Goal: Obtain resource: Obtain resource

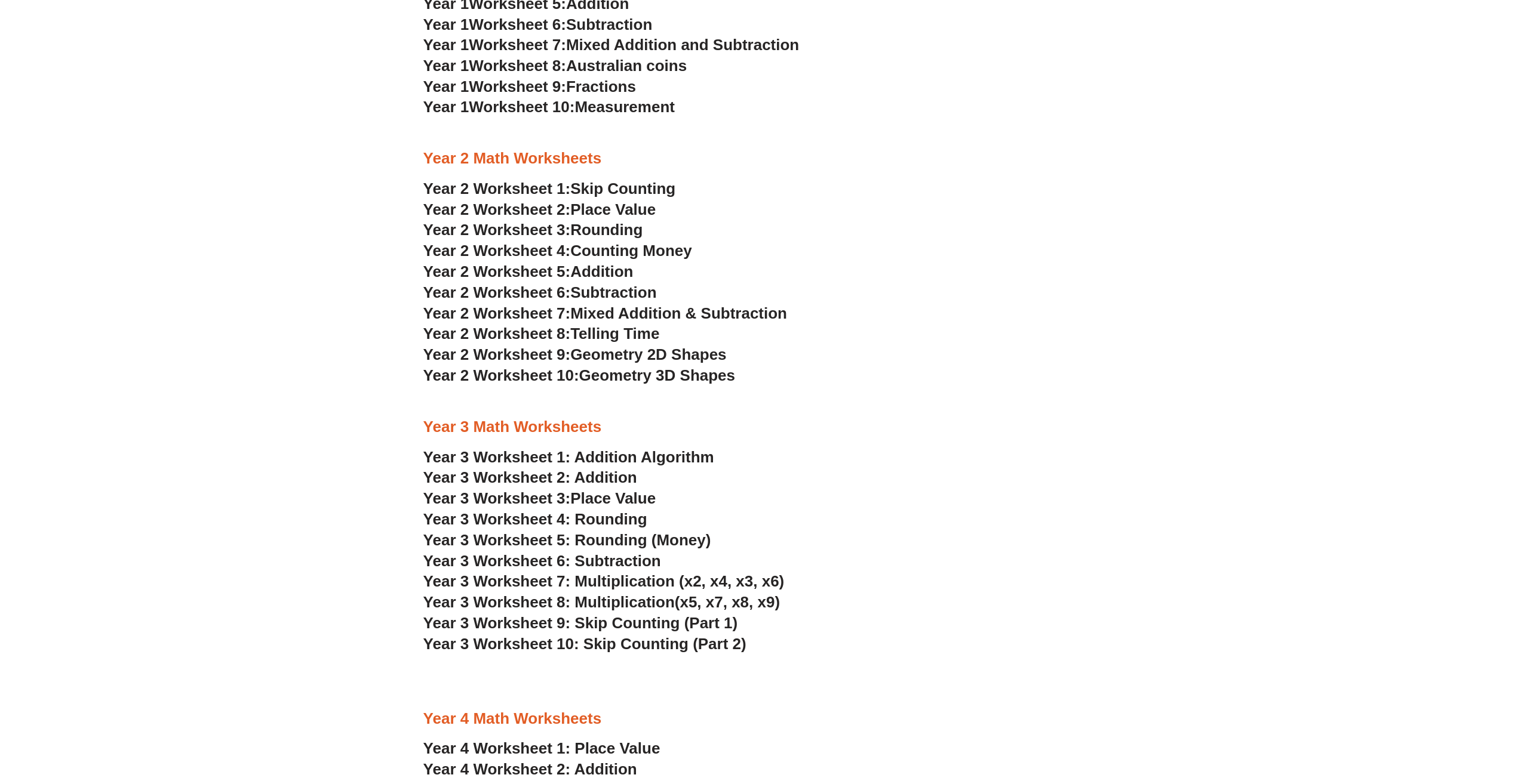
scroll to position [1373, 0]
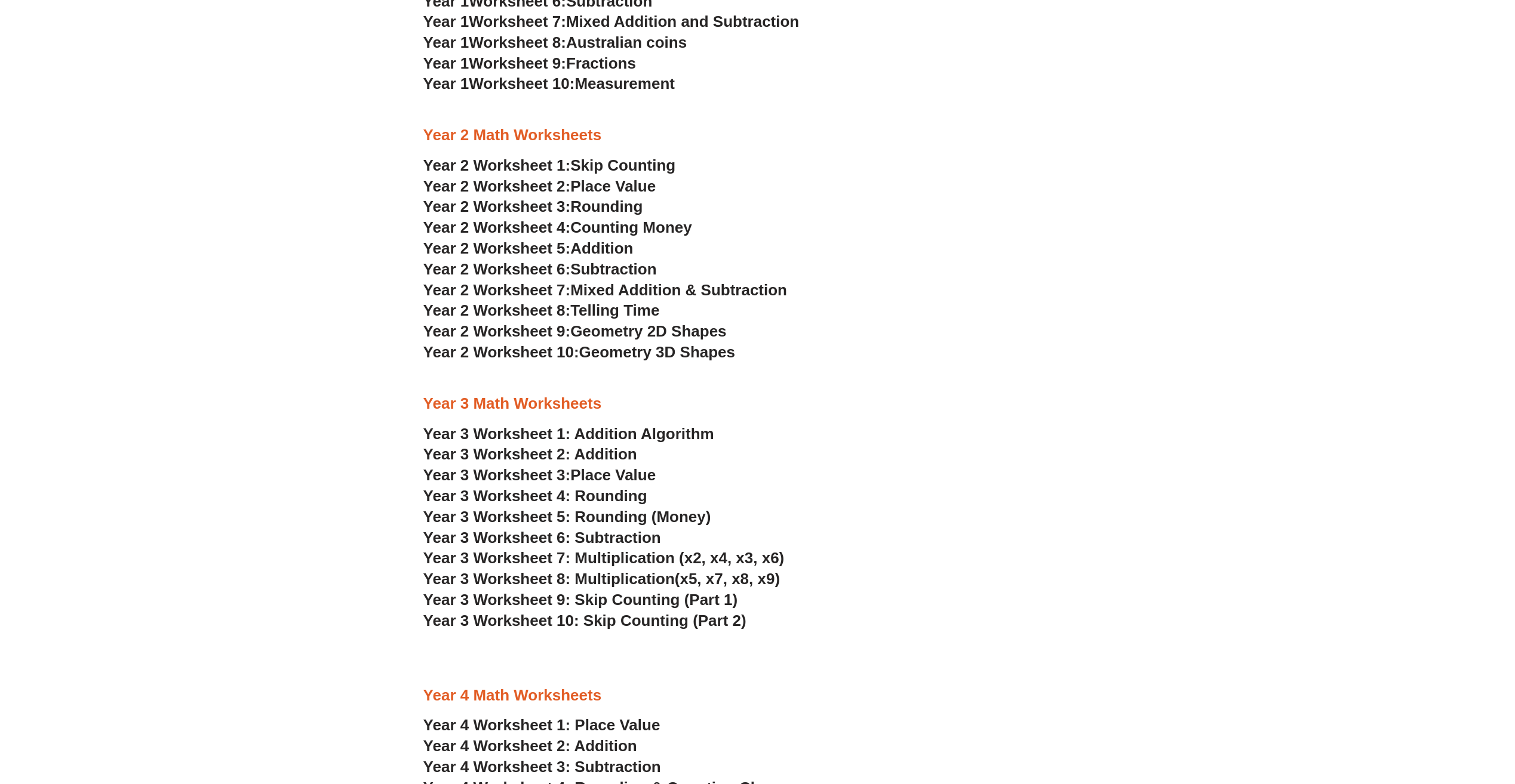
click at [628, 473] on span "Place Value" at bounding box center [613, 476] width 85 height 18
click at [611, 503] on span "Year 3 Worksheet 4: Rounding" at bounding box center [535, 496] width 224 height 18
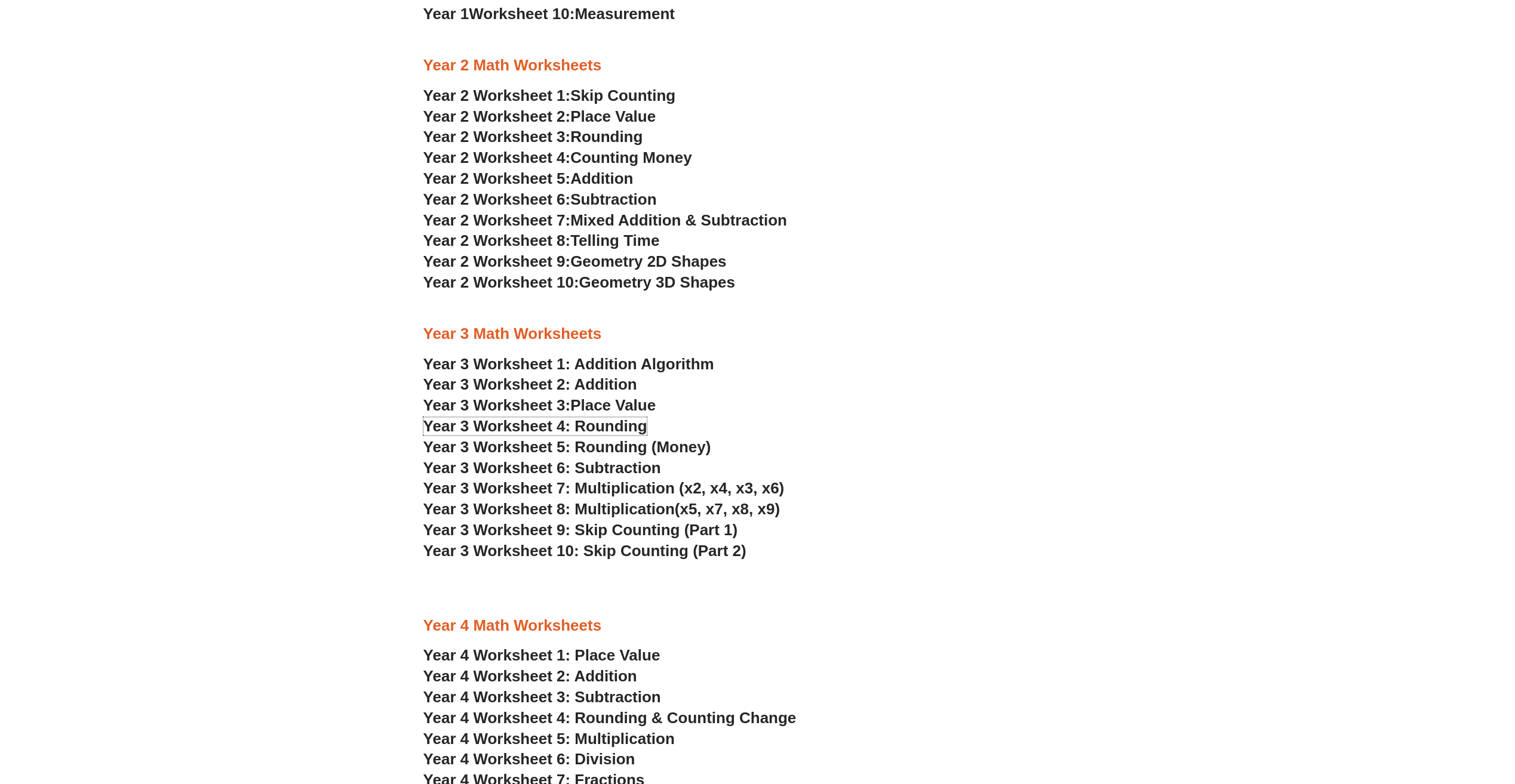
scroll to position [1552, 0]
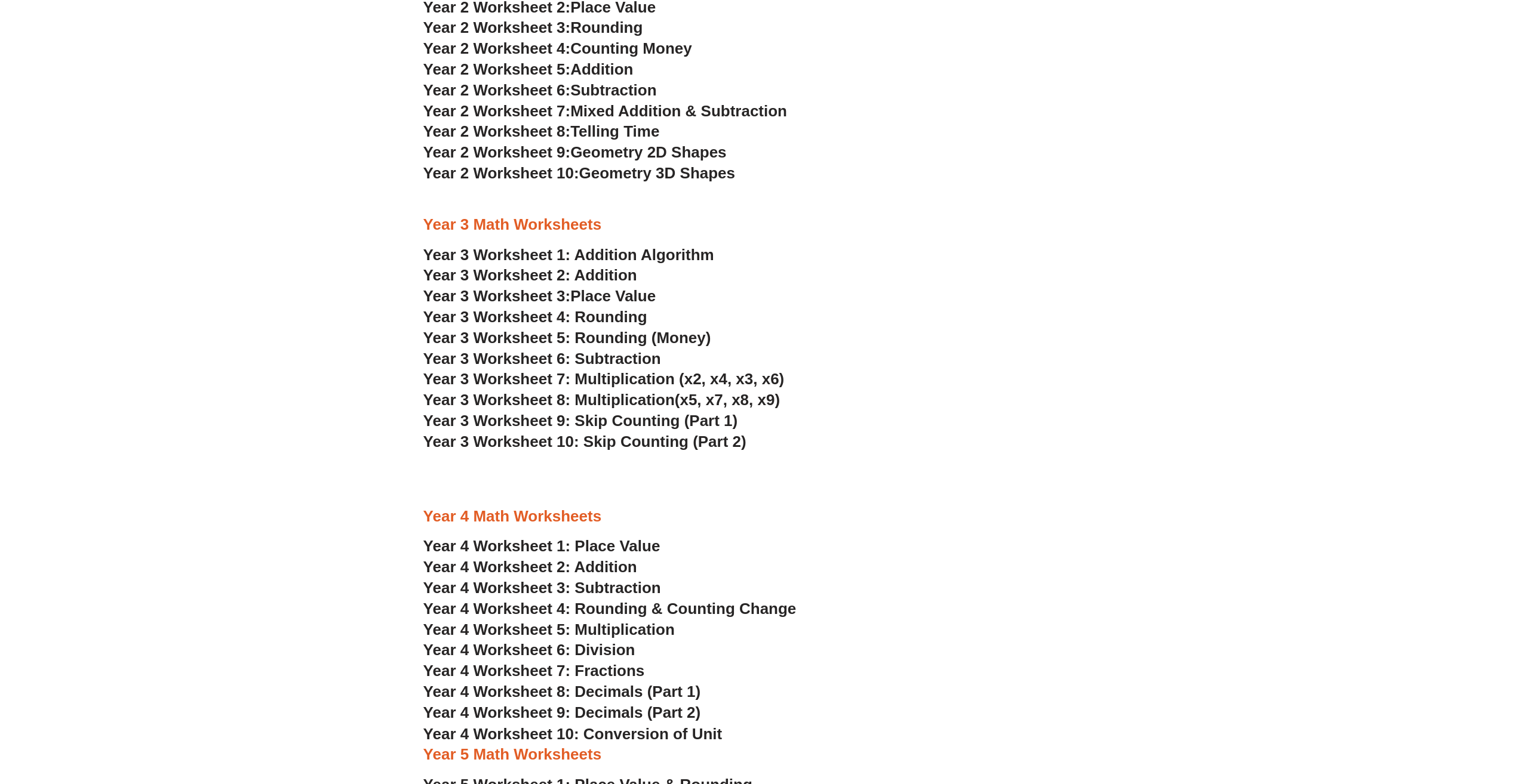
click at [651, 603] on span "Year 4 Worksheet 4: Rounding & Counting Change" at bounding box center [610, 609] width 373 height 18
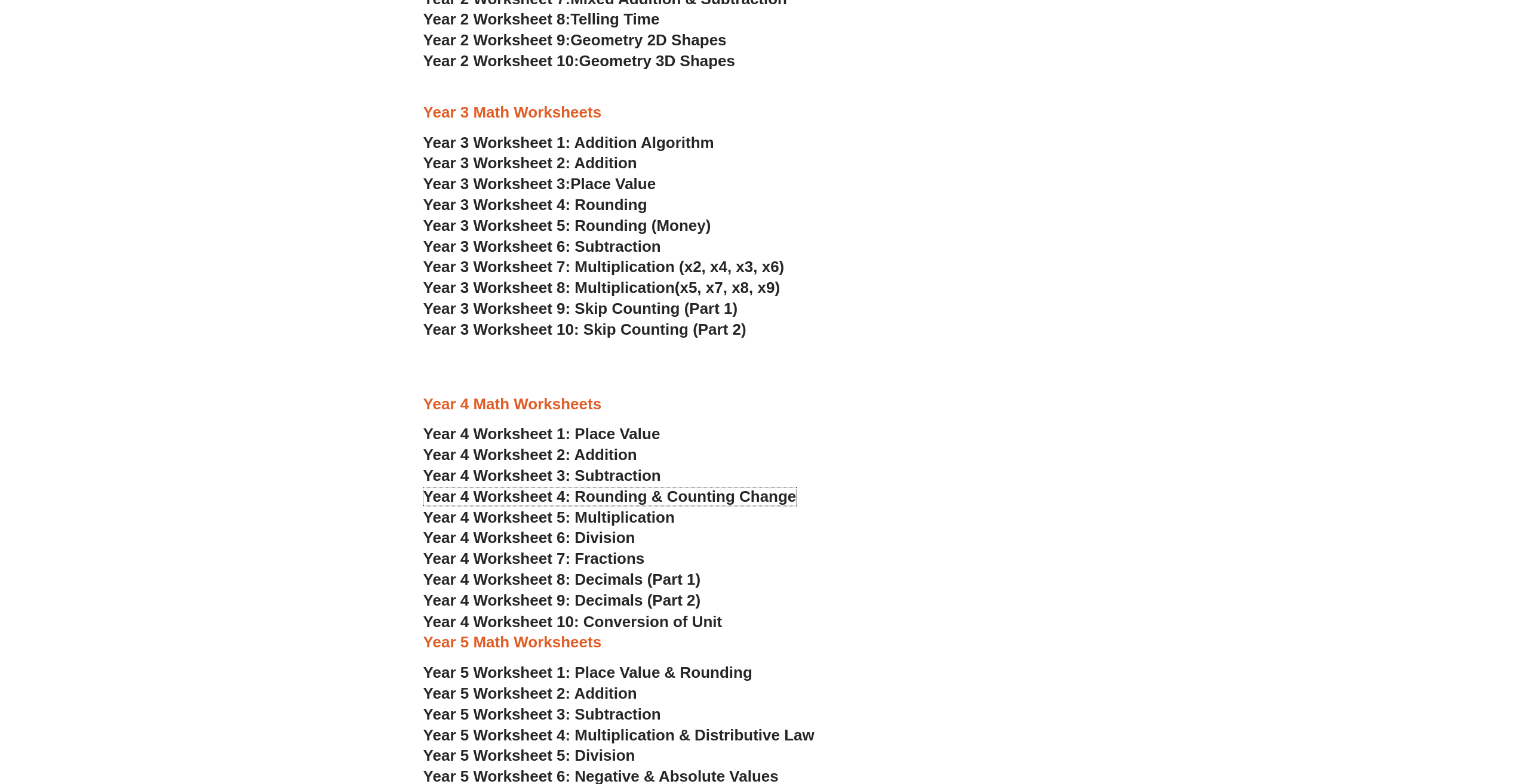
scroll to position [1671, 0]
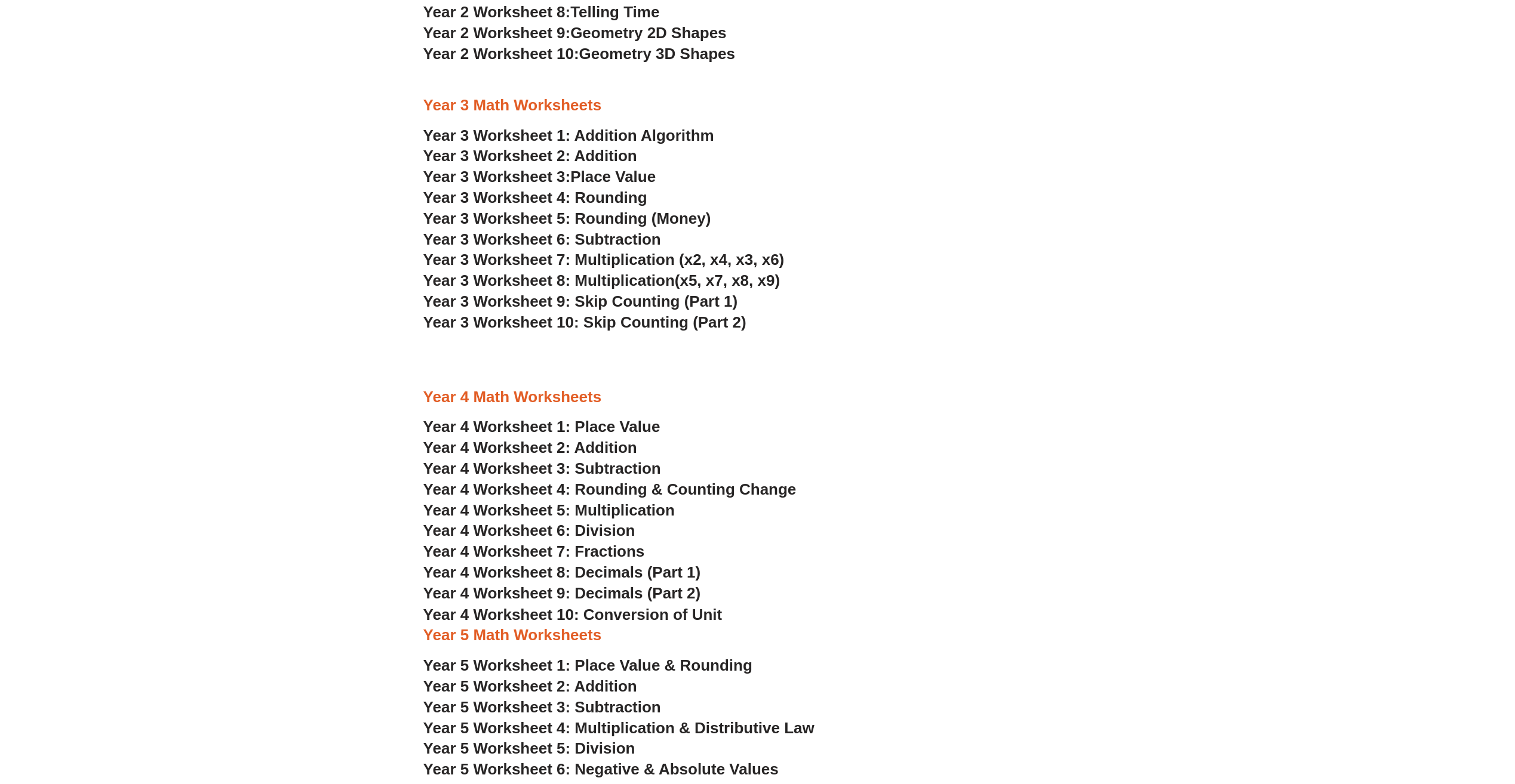
click at [619, 529] on span "Year 4 Worksheet 6: Division" at bounding box center [530, 530] width 212 height 18
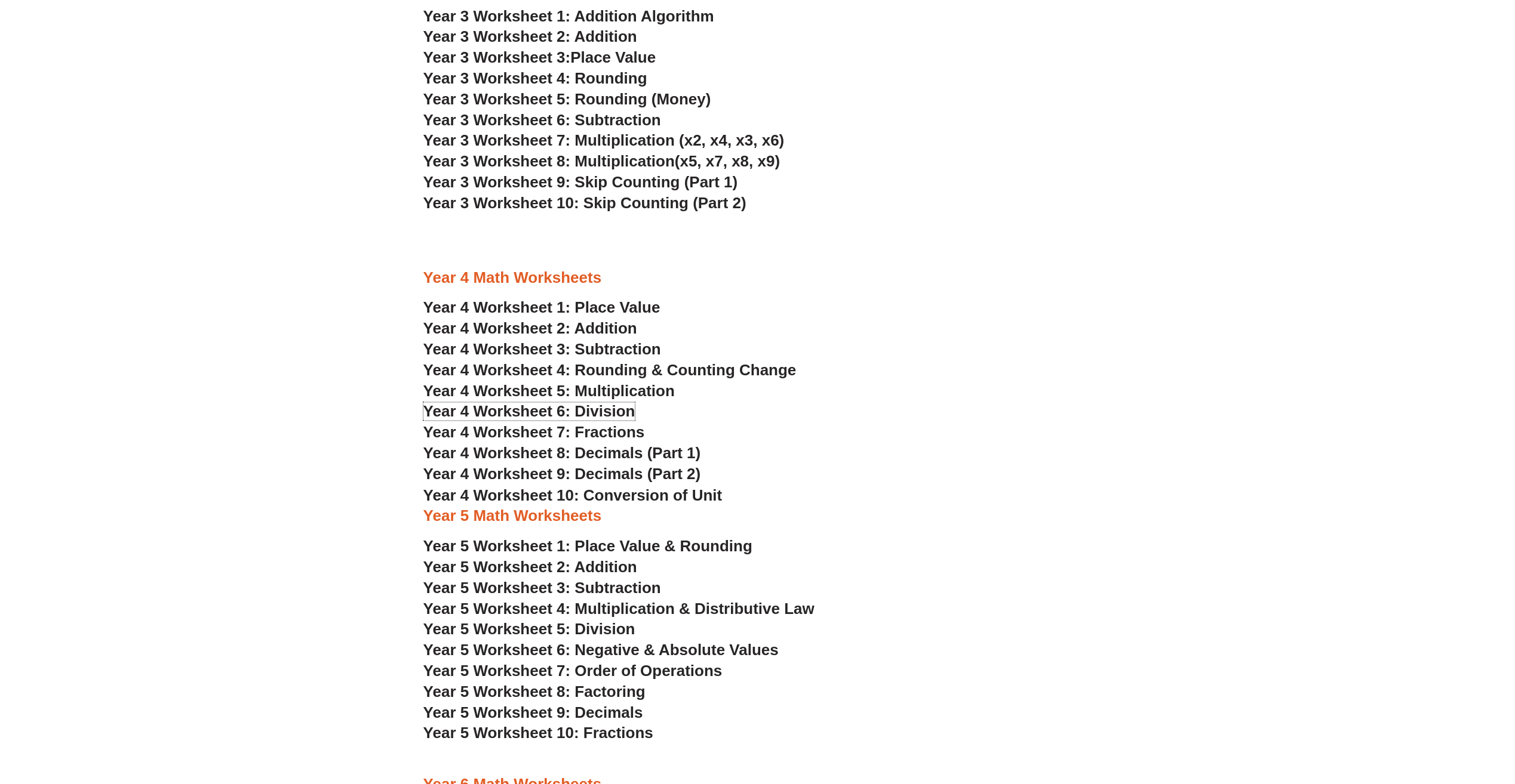
scroll to position [1850, 0]
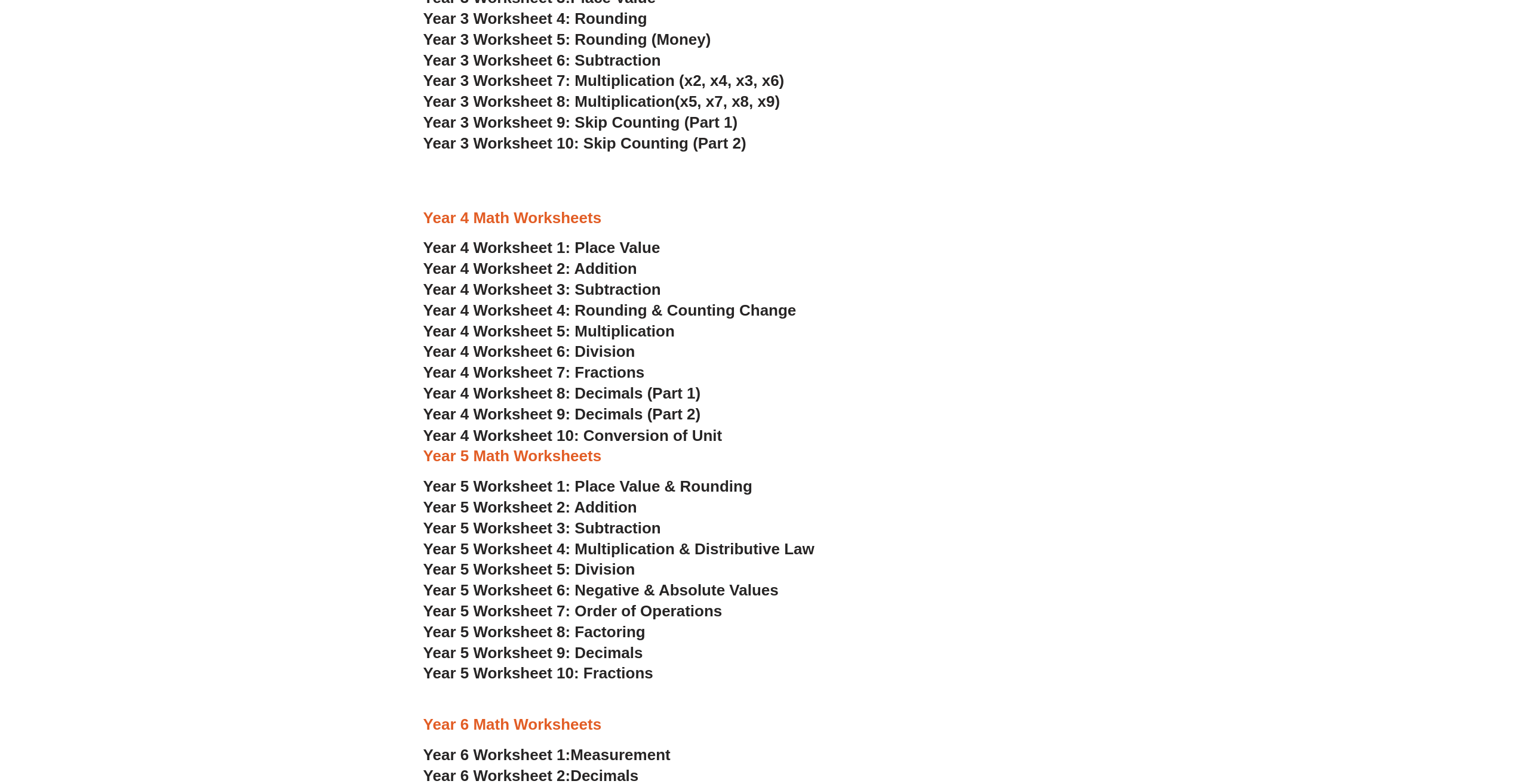
click at [628, 374] on span "Year 4 Worksheet 7: Fractions" at bounding box center [534, 372] width 221 height 18
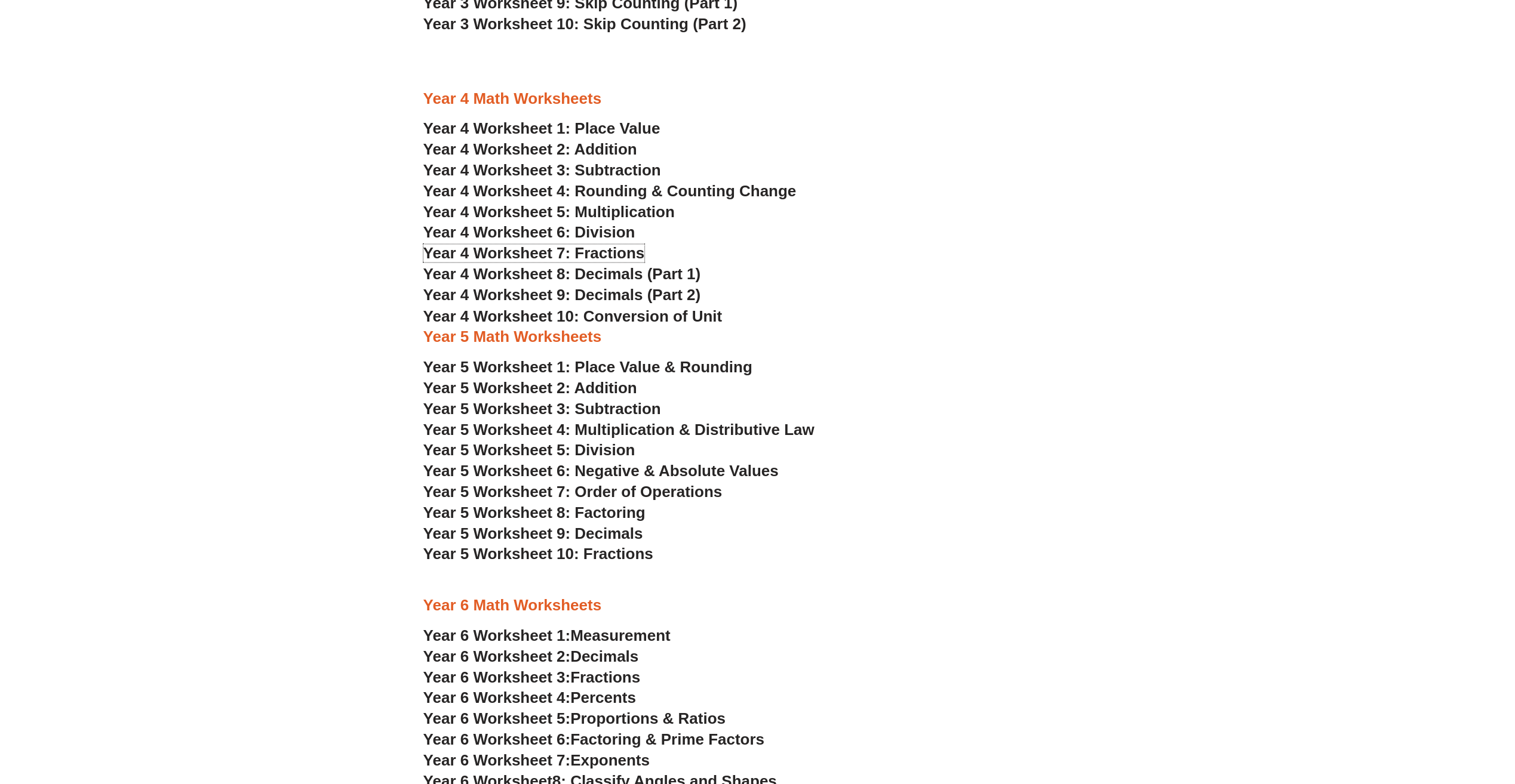
scroll to position [2029, 0]
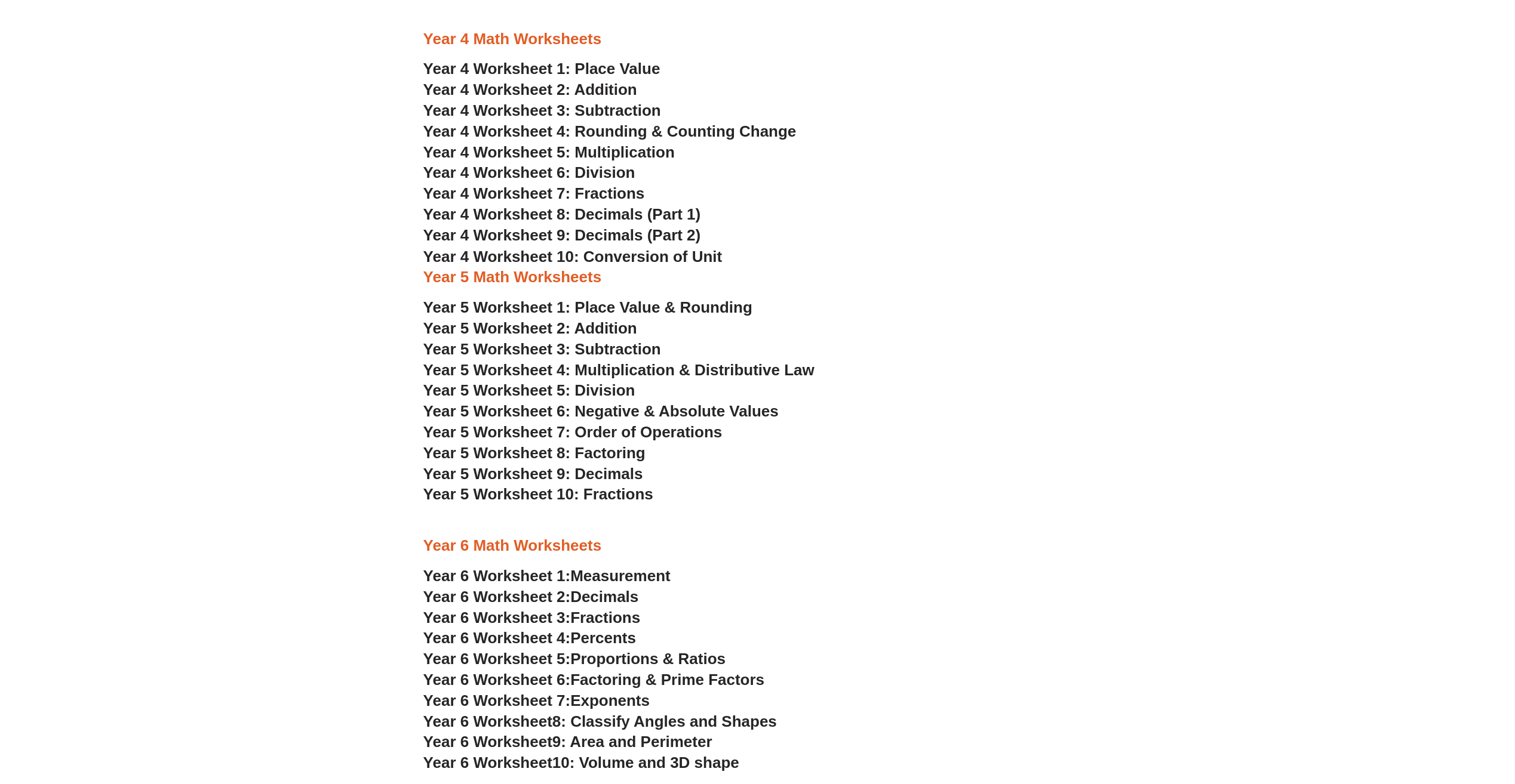
click at [612, 211] on span "Year 4 Worksheet 8: Decimals (Part 1)" at bounding box center [562, 214] width 278 height 18
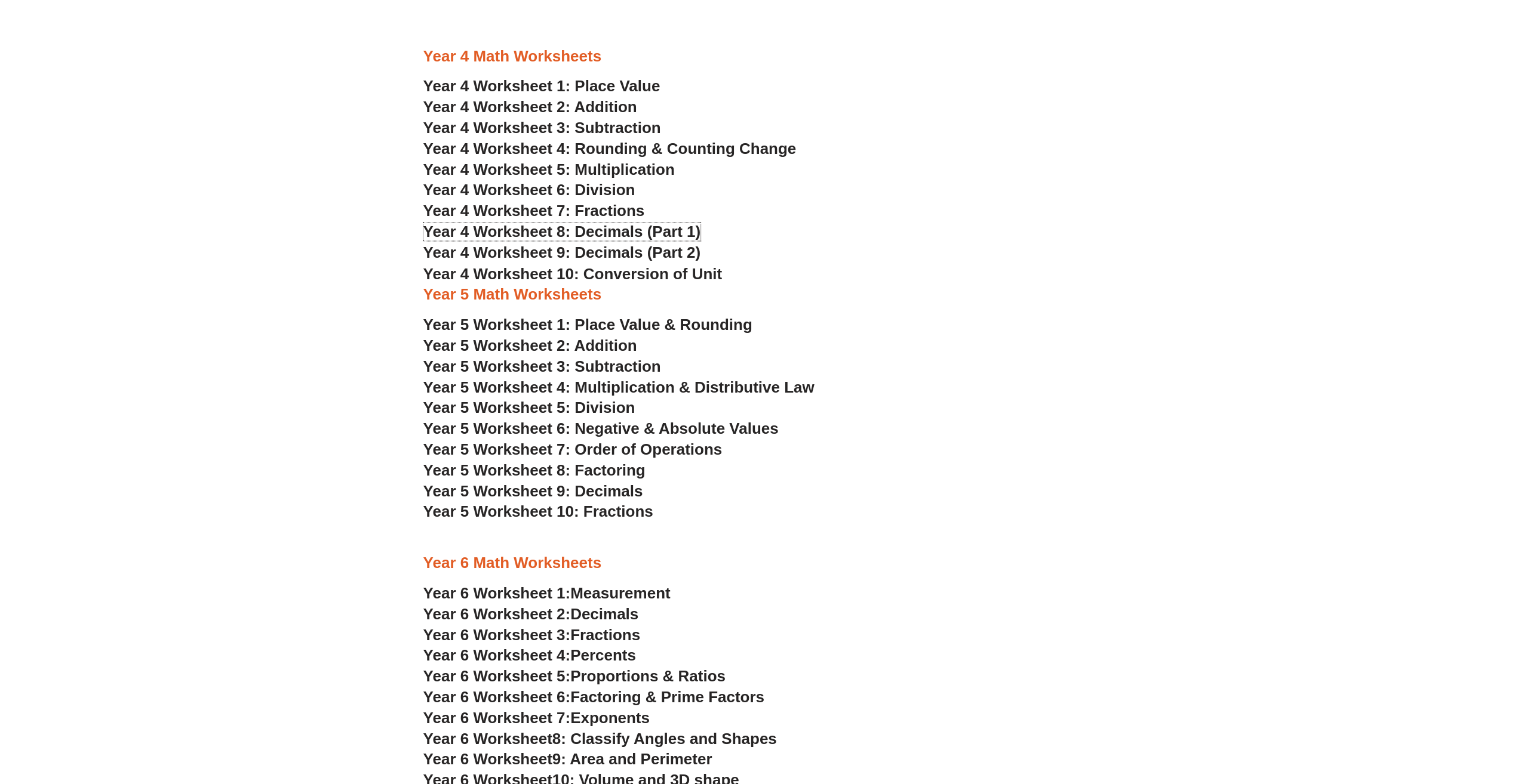
scroll to position [1970, 0]
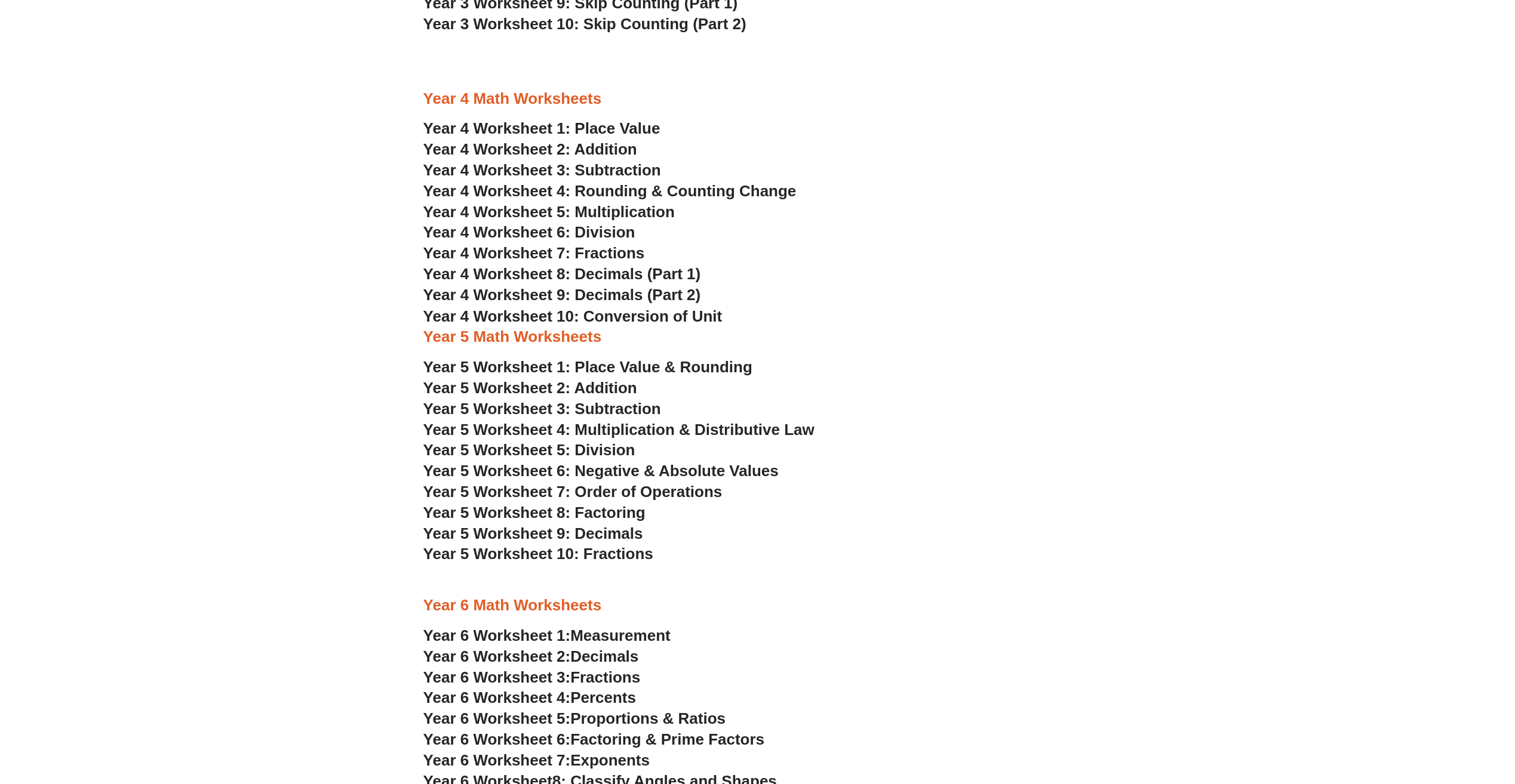
click at [624, 316] on span "Year 4 Worksheet 10: Conversion of Unit" at bounding box center [573, 316] width 300 height 18
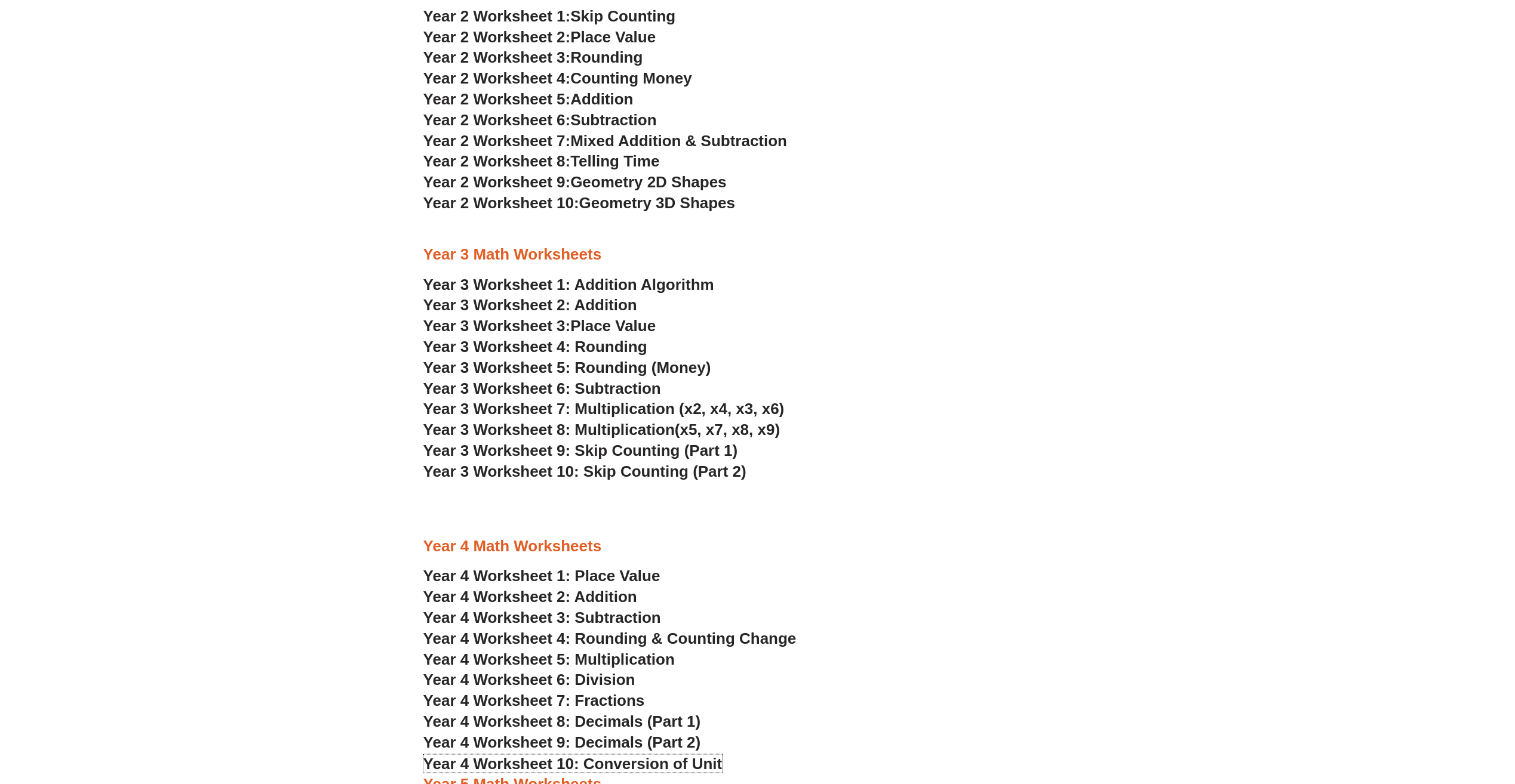
scroll to position [1432, 0]
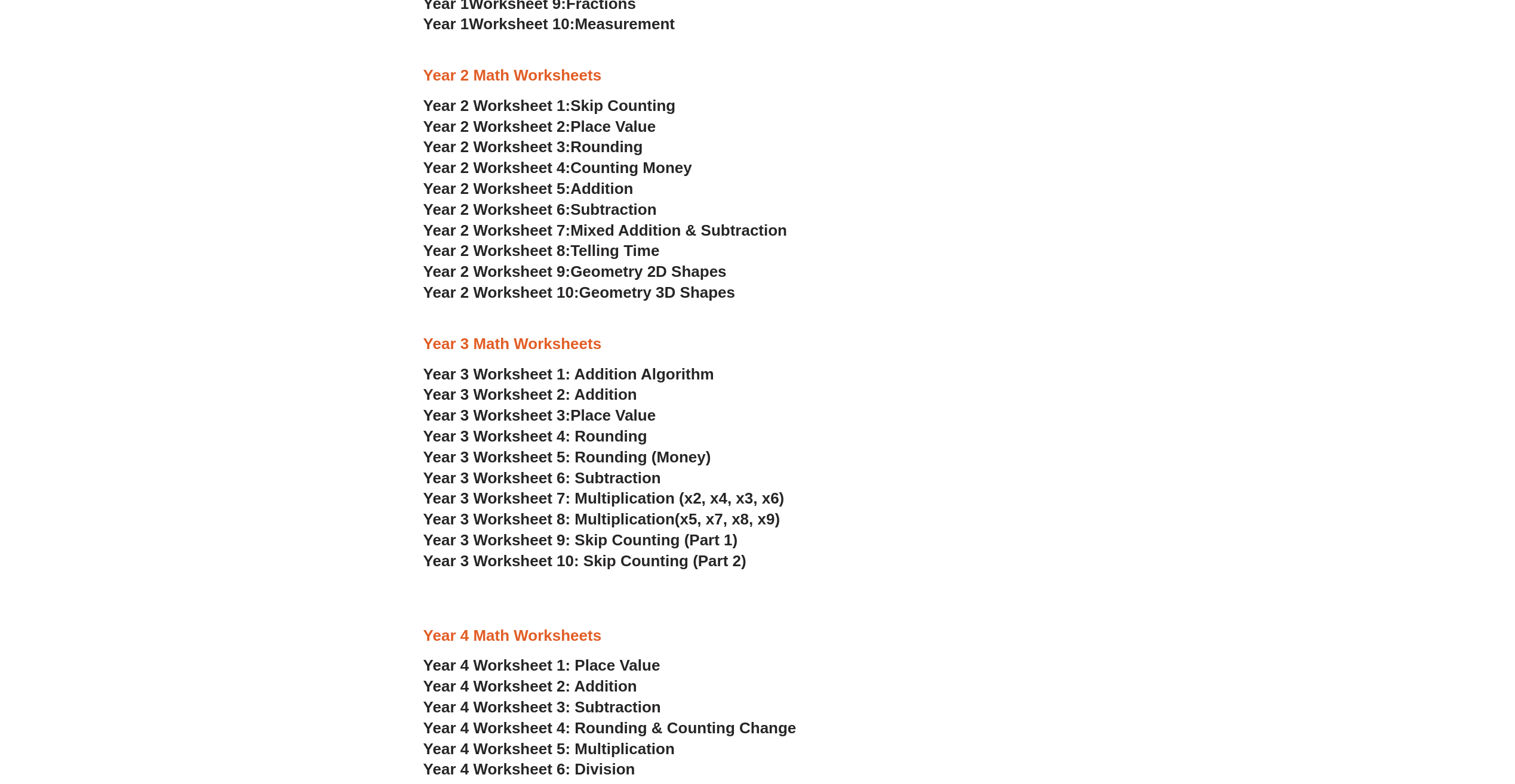
click at [649, 370] on link "Year 3 Worksheet 1: Addition Algorithm" at bounding box center [569, 374] width 291 height 18
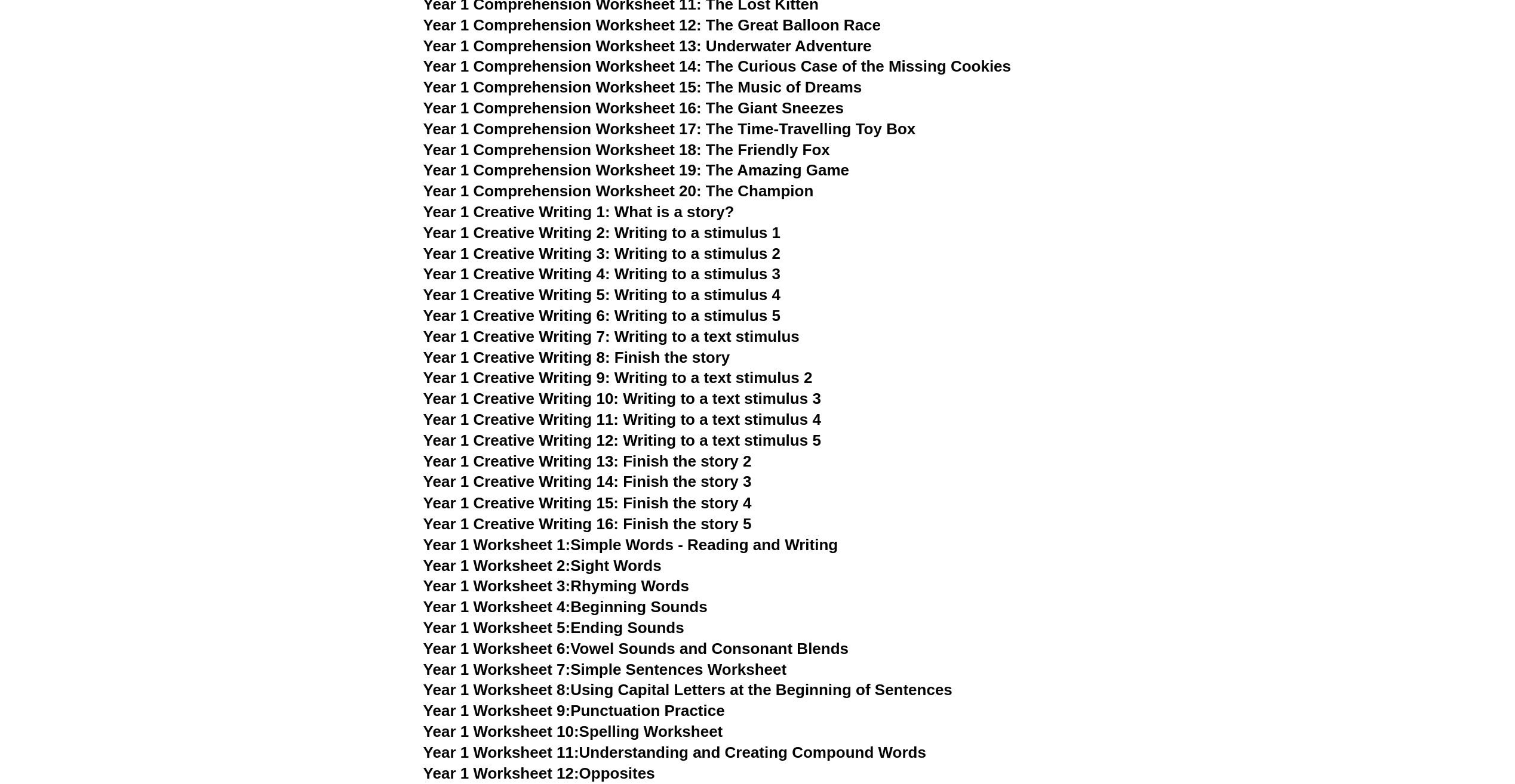
scroll to position [1791, 0]
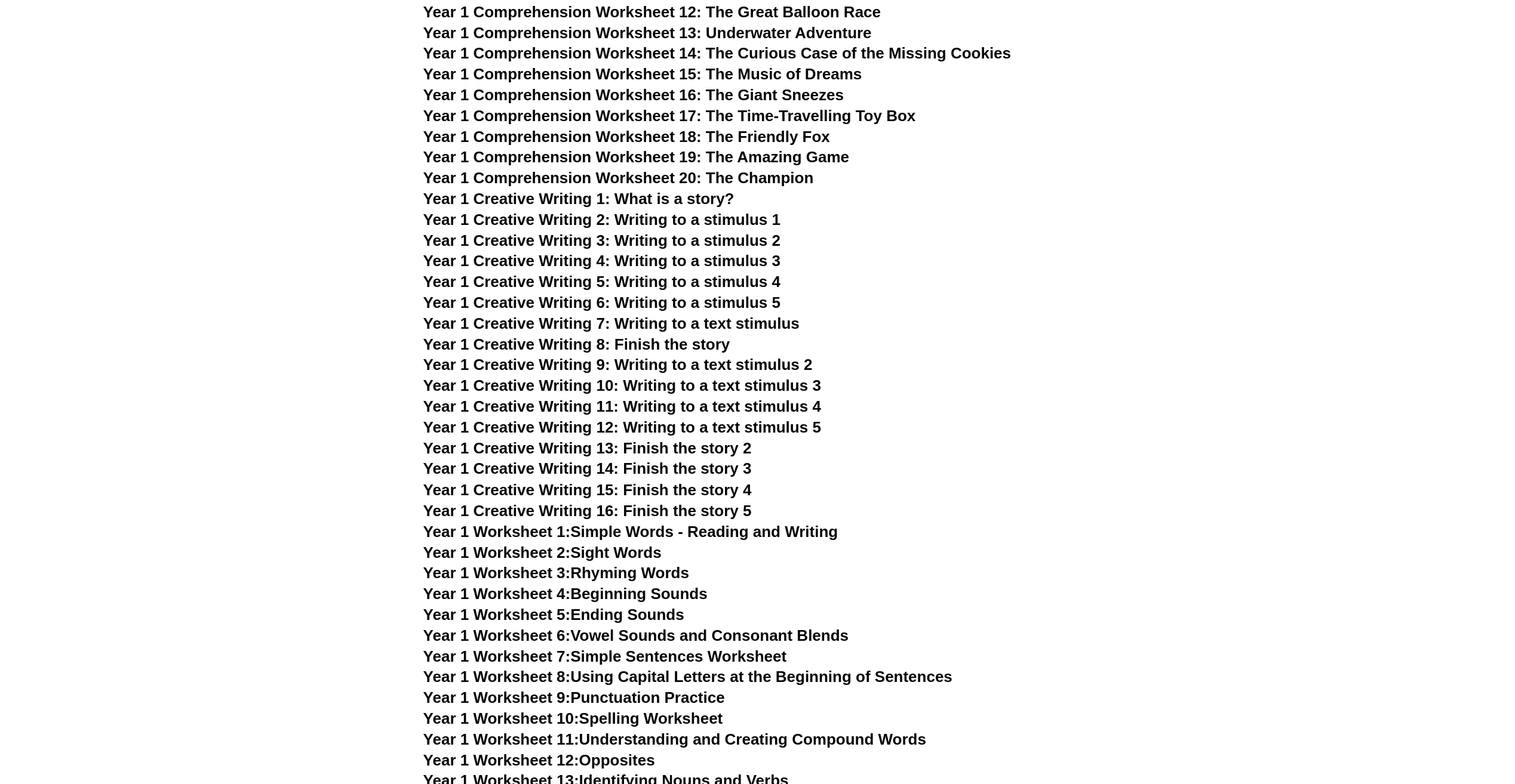
click at [597, 343] on span "Year 1 Creative Writing 8: Finish the story" at bounding box center [577, 344] width 307 height 18
